Goal: Find specific page/section: Find specific page/section

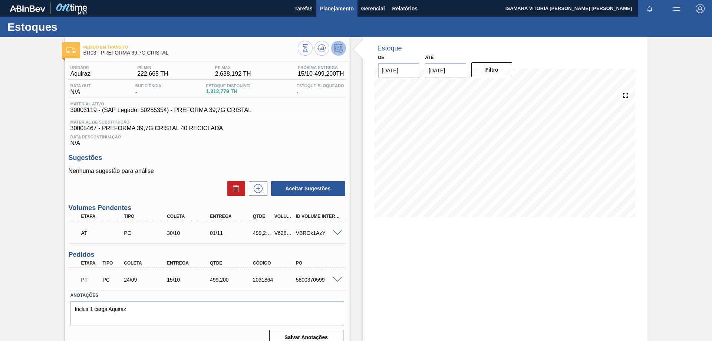
click at [327, 7] on span "Planejamento" at bounding box center [337, 8] width 34 height 9
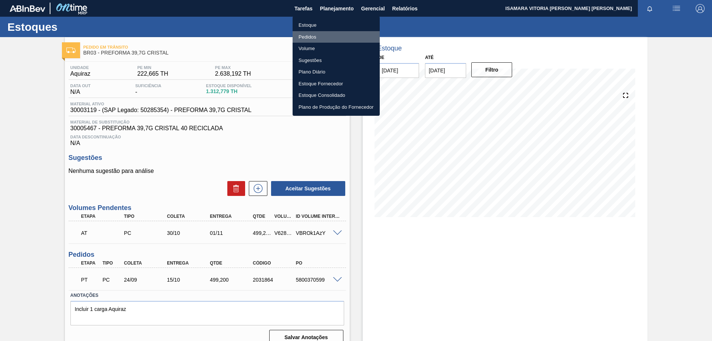
click at [315, 38] on li "Pedidos" at bounding box center [336, 37] width 87 height 12
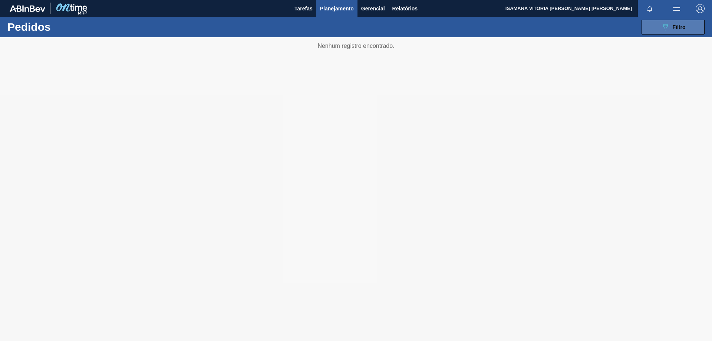
click at [669, 32] on button "089F7B8B-B2A5-4AFE-B5C0-19BA573D28AC Filtro" at bounding box center [673, 27] width 63 height 15
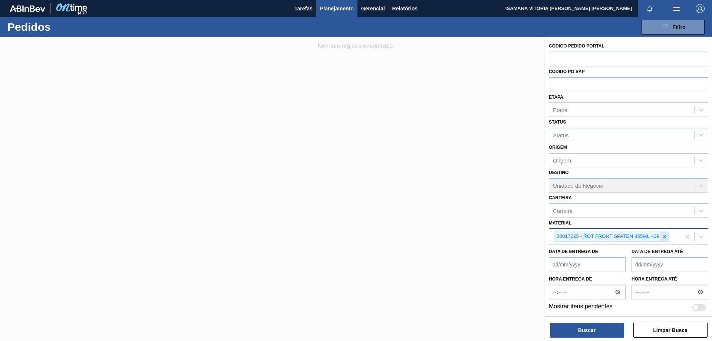
click at [662, 237] on icon at bounding box center [664, 236] width 5 height 5
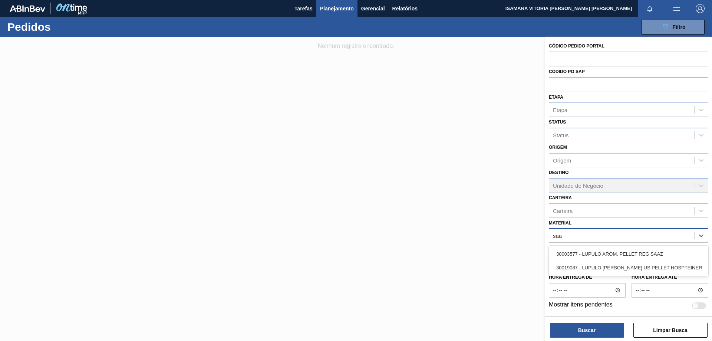
type input "saaz"
click at [652, 249] on div "30003577 - LUPULO AROM. PELLET REG SAAZ" at bounding box center [629, 254] width 160 height 14
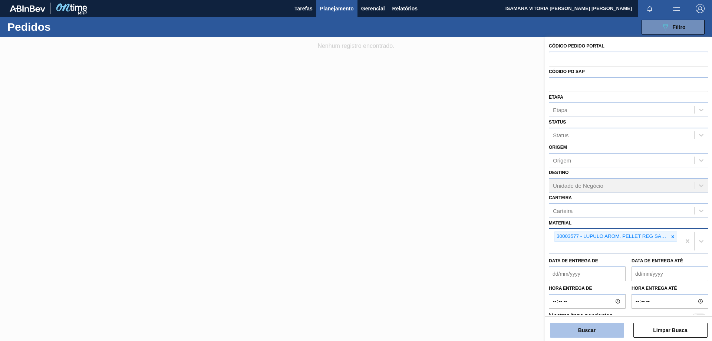
click at [607, 332] on button "Buscar" at bounding box center [587, 330] width 74 height 15
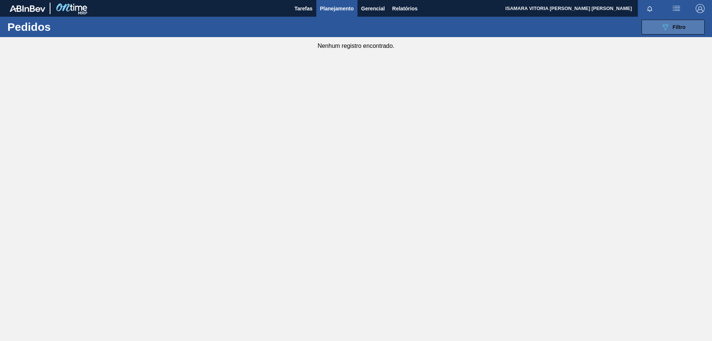
click at [686, 33] on button "089F7B8B-B2A5-4AFE-B5C0-19BA573D28AC Filtro" at bounding box center [673, 27] width 63 height 15
